Goal: Task Accomplishment & Management: Manage account settings

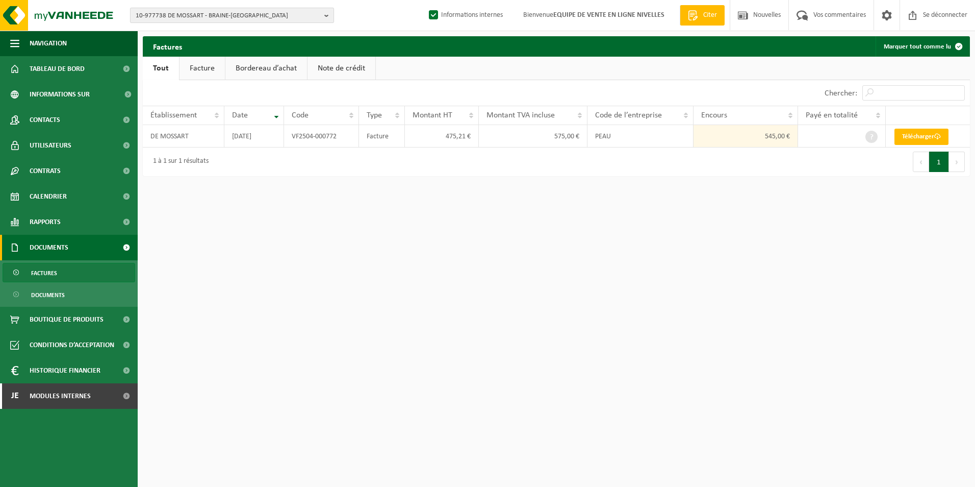
click at [198, 15] on span "10-977738 DE MOSSART - BRAINE-LE-CHÂTEAU" at bounding box center [228, 15] width 185 height 15
click at [200, 31] on input "text" at bounding box center [232, 32] width 199 height 13
paste input "AB CONCEPTS - CHANTIER BO SRL"
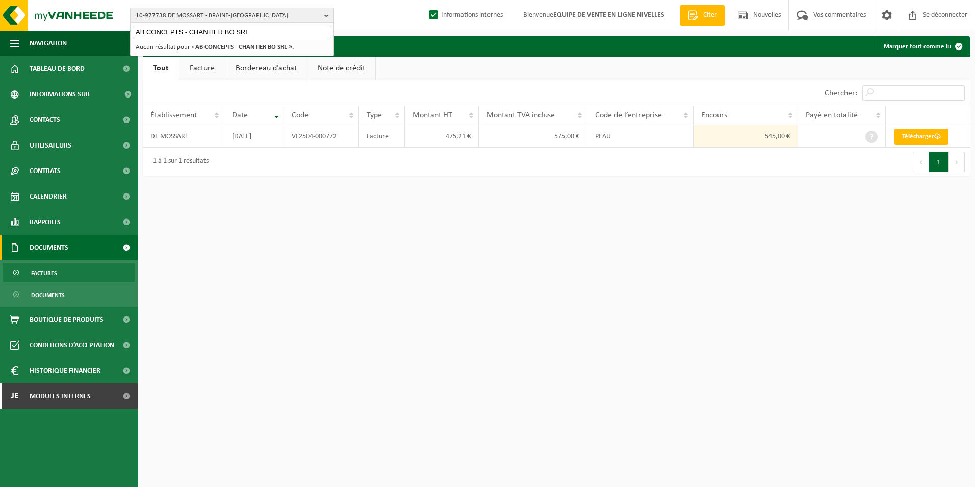
type input "AB CONCEPTS - CHANTIER BO SRL"
click at [52, 273] on span "Factures" at bounding box center [44, 272] width 26 height 19
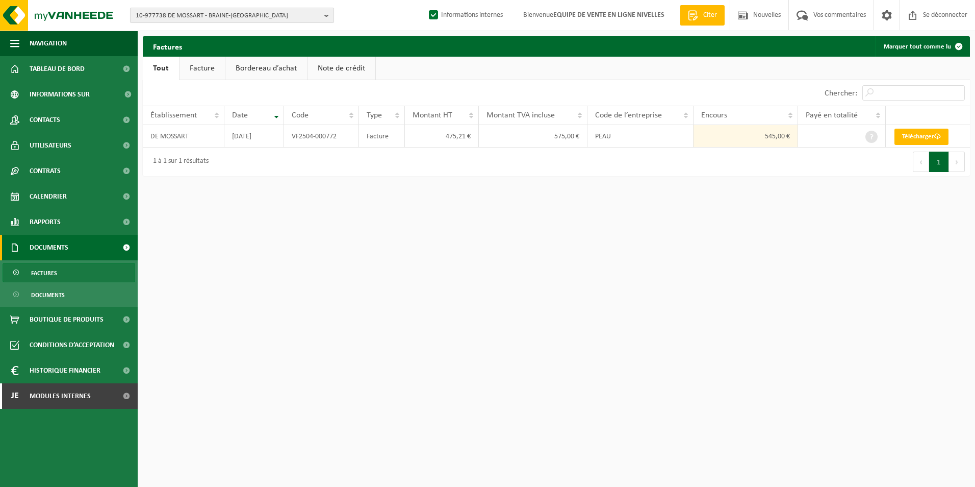
click at [244, 9] on span "10-977738 DE MOSSART - BRAINE-[GEOGRAPHIC_DATA]" at bounding box center [228, 15] width 185 height 15
click at [226, 28] on input "text" at bounding box center [232, 32] width 199 height 13
paste input "AB CONCEPTS - CHANTIER BO SRL"
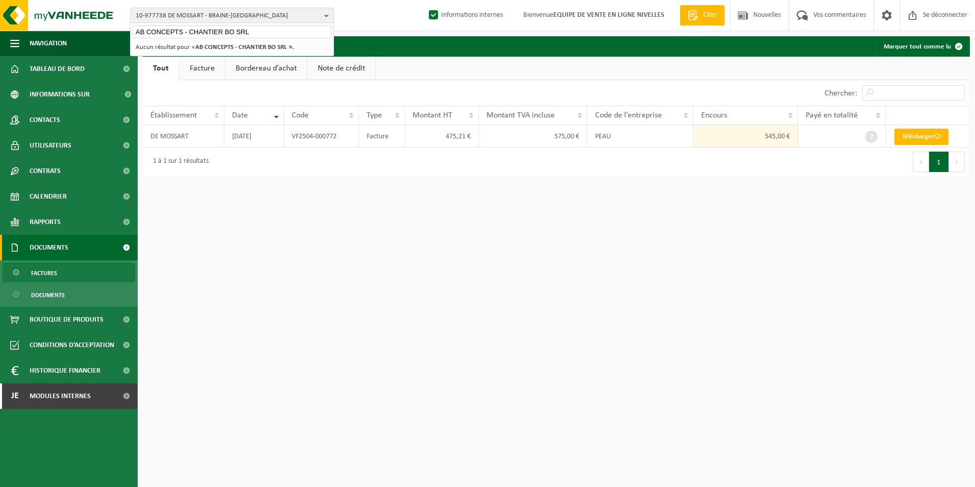
type input "AB CONCEPTS - CHANTIER BO SRL"
click at [235, 48] on strong "AB CONCEPTS - CHANTIER BO SRL »." at bounding box center [244, 47] width 98 height 7
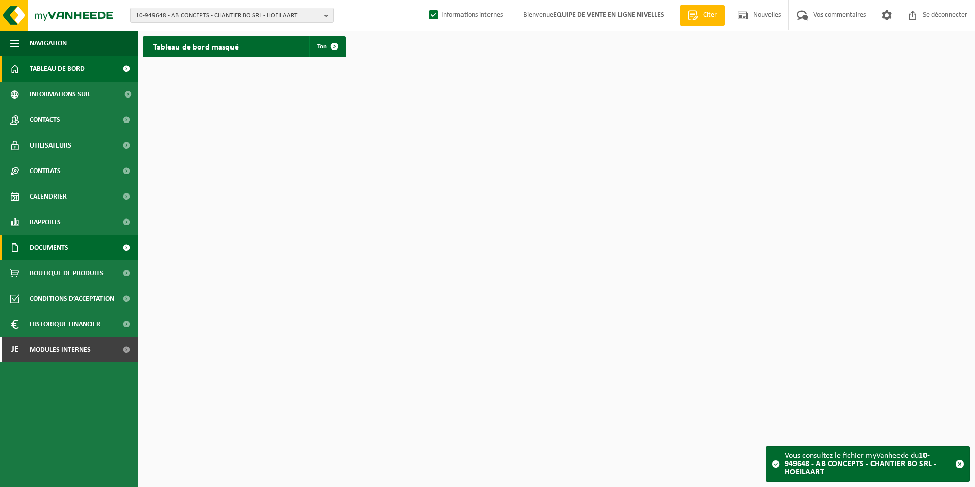
click at [50, 245] on span "Documents" at bounding box center [49, 248] width 39 height 26
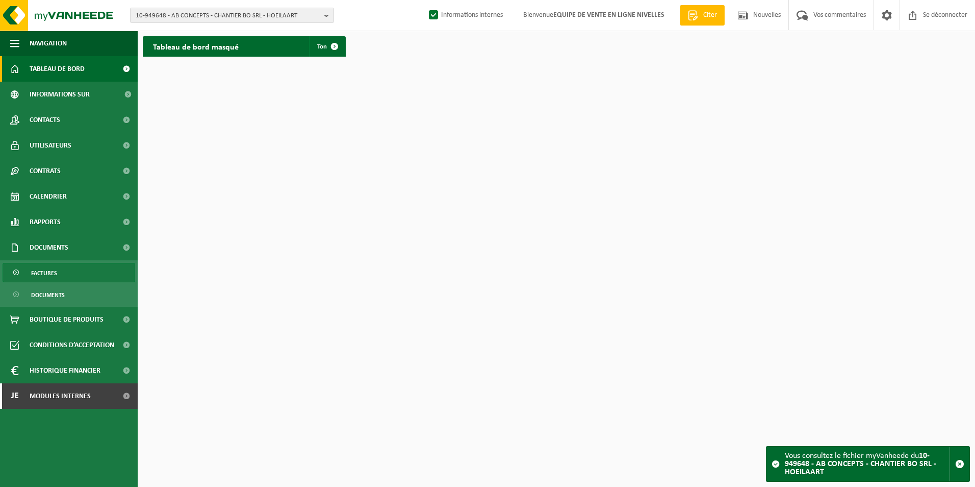
click at [49, 273] on span "Factures" at bounding box center [44, 272] width 26 height 19
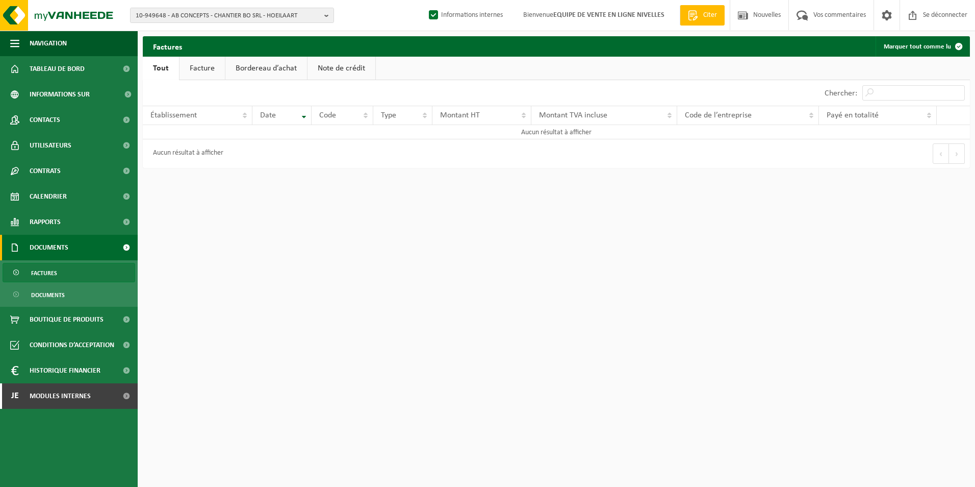
click at [213, 72] on link "Facture" at bounding box center [202, 68] width 45 height 23
click at [158, 72] on link "Tout" at bounding box center [160, 68] width 35 height 23
click at [199, 70] on link "Facture" at bounding box center [202, 68] width 45 height 23
click at [235, 19] on span "10-949648 - AB CONCEPTS - CHANTIER BO SRL - HOEILAART" at bounding box center [228, 15] width 185 height 15
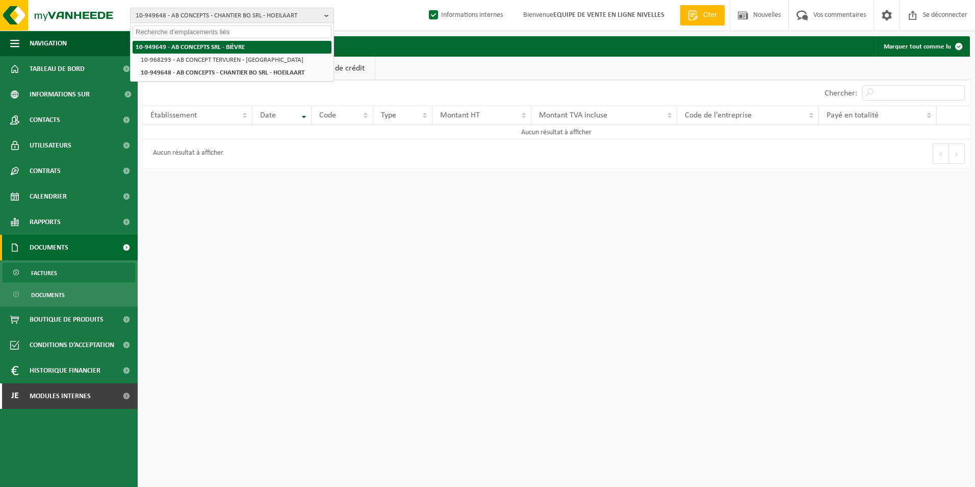
click at [215, 45] on strong "10-949649 - AB CONCEPTS SRL - BIÈVRE" at bounding box center [190, 47] width 109 height 7
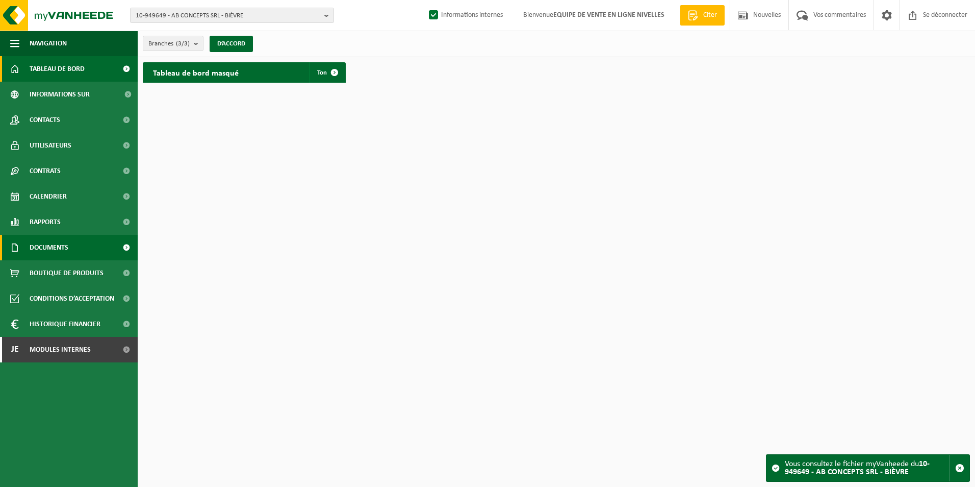
click at [32, 254] on span "Documents" at bounding box center [49, 248] width 39 height 26
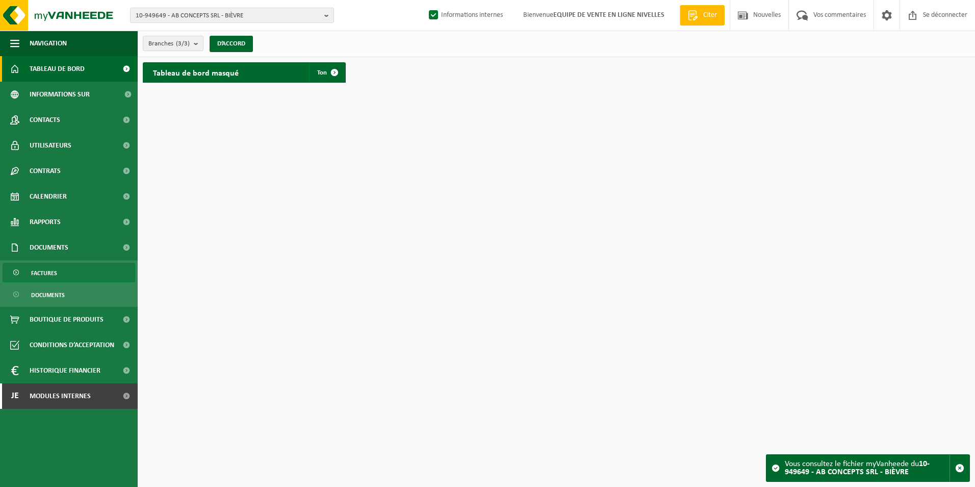
click at [30, 276] on link "Factures" at bounding box center [69, 272] width 133 height 19
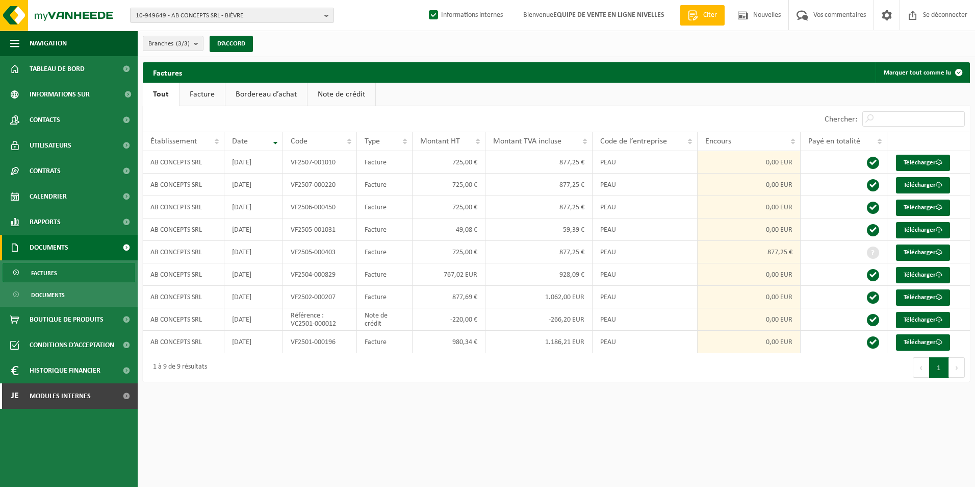
click at [206, 90] on link "Facture" at bounding box center [202, 94] width 45 height 23
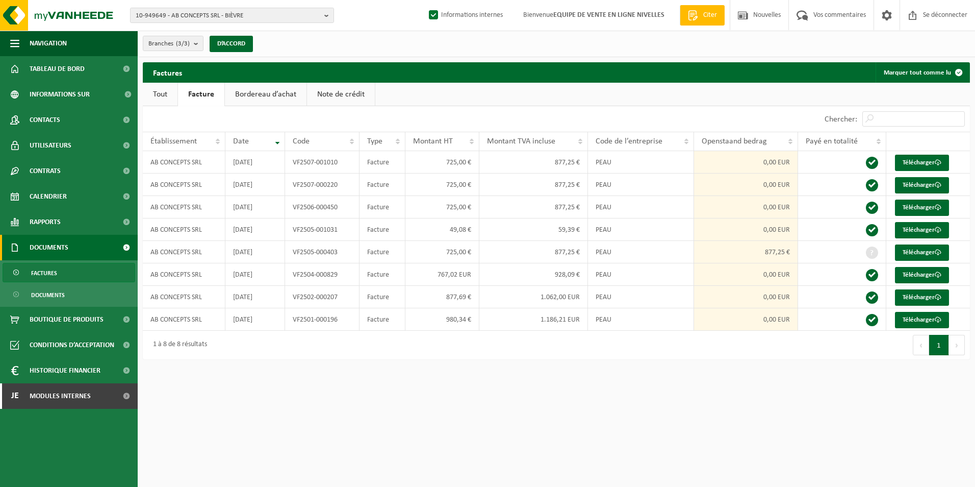
click at [952, 345] on button "Prochain" at bounding box center [957, 345] width 16 height 20
